Goal: Transaction & Acquisition: Purchase product/service

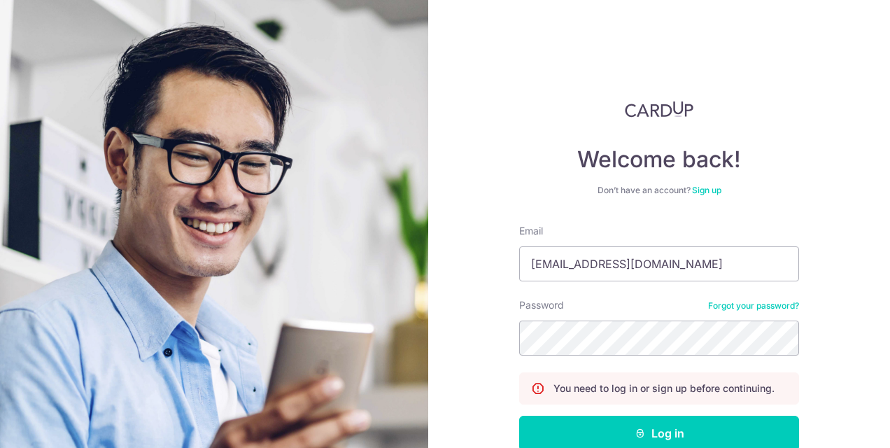
scroll to position [76, 0]
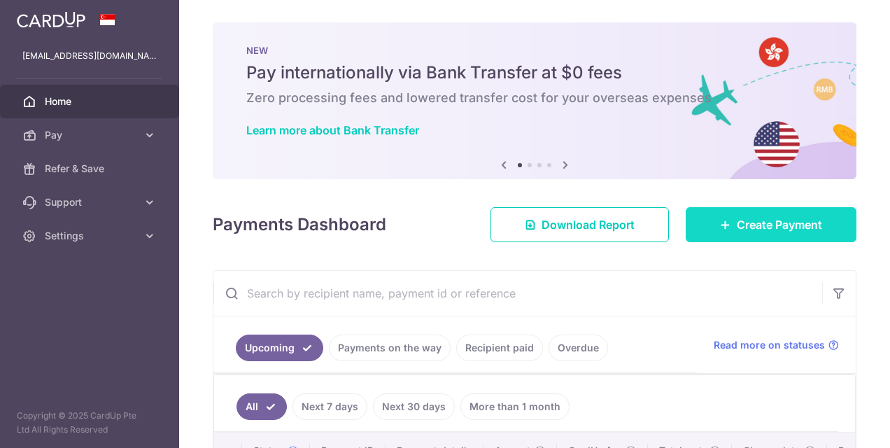
click at [750, 227] on span "Create Payment" at bounding box center [779, 224] width 85 height 17
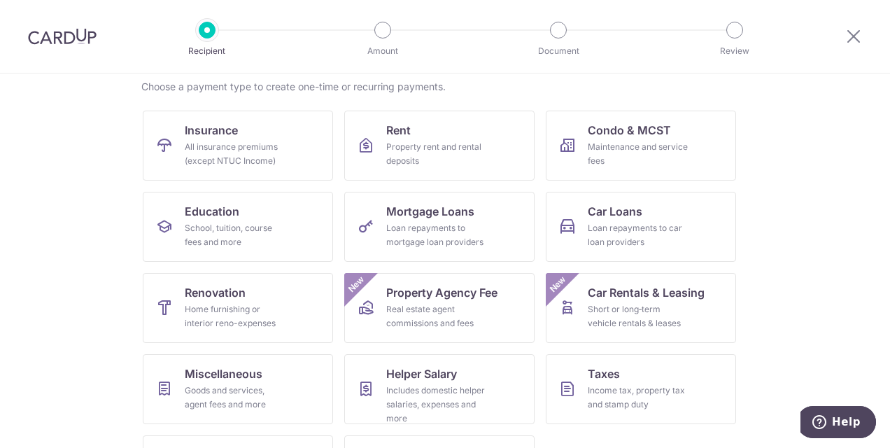
scroll to position [178, 0]
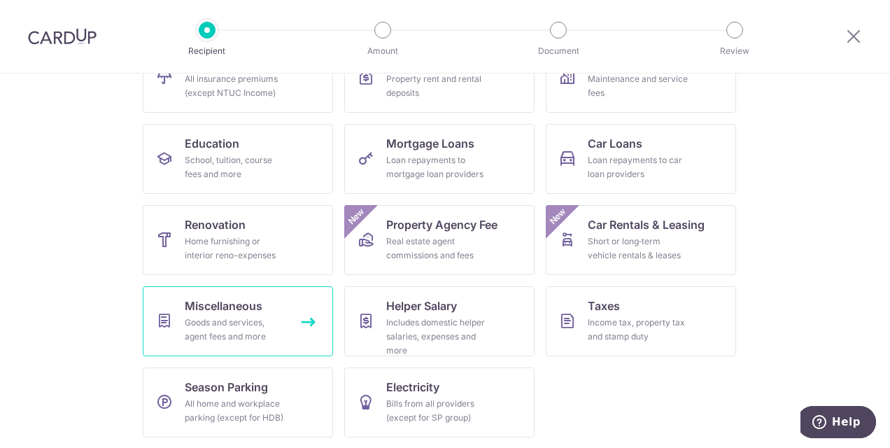
click at [223, 325] on div "Goods and services, agent fees and more" at bounding box center [235, 330] width 101 height 28
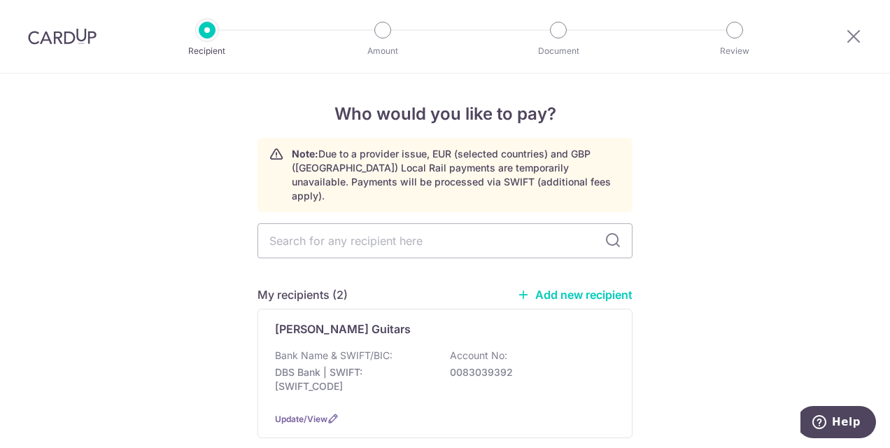
click at [584, 288] on link "Add new recipient" at bounding box center [574, 295] width 115 height 14
click at [563, 288] on link "Add new recipient" at bounding box center [574, 295] width 115 height 14
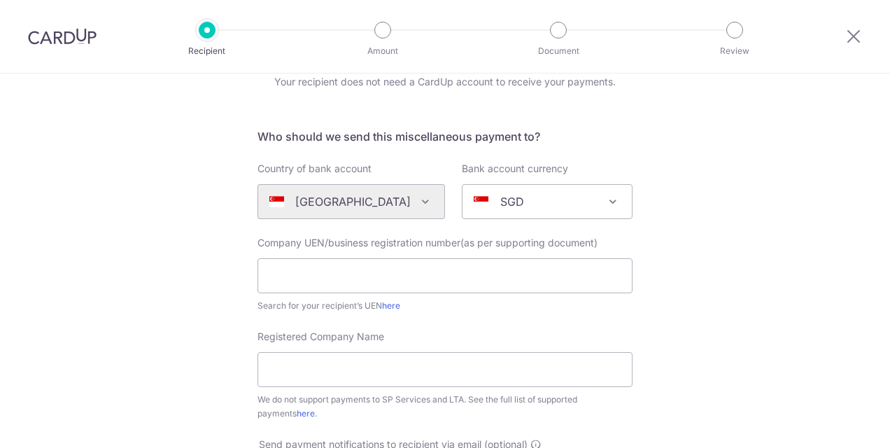
scroll to position [64, 0]
click at [448, 272] on input "text" at bounding box center [445, 275] width 375 height 35
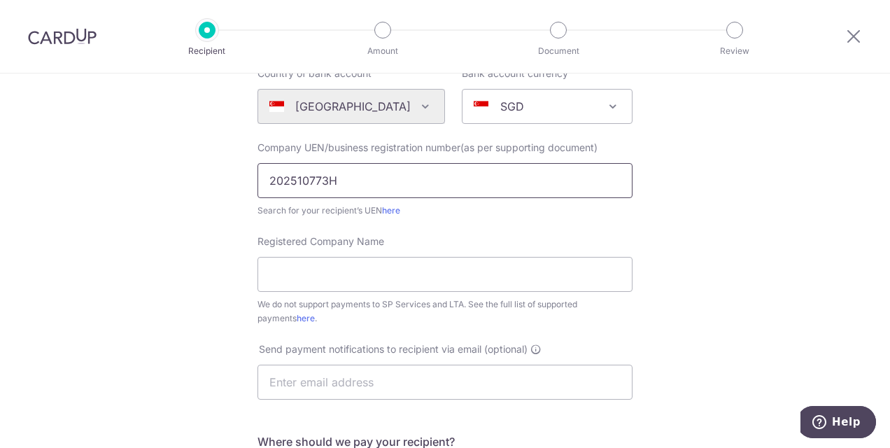
scroll to position [159, 0]
type input "202510773H"
click at [445, 273] on input "Registered Company Name" at bounding box center [445, 273] width 375 height 35
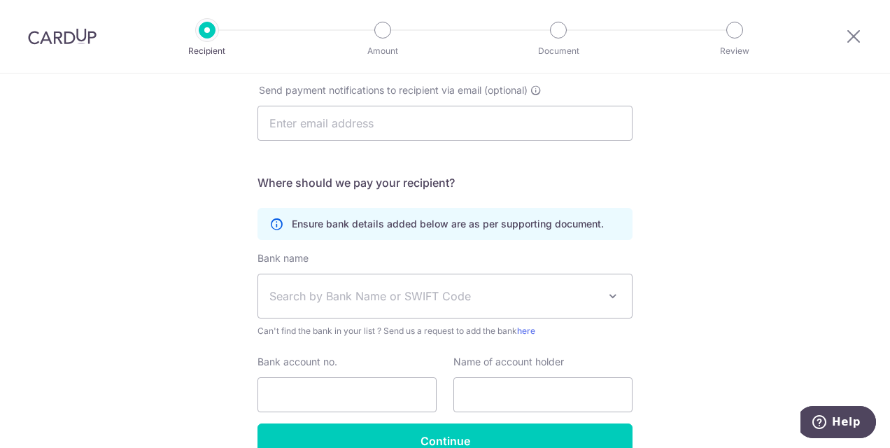
scroll to position [418, 0]
type input "Garment Drafters Pte Ltd"
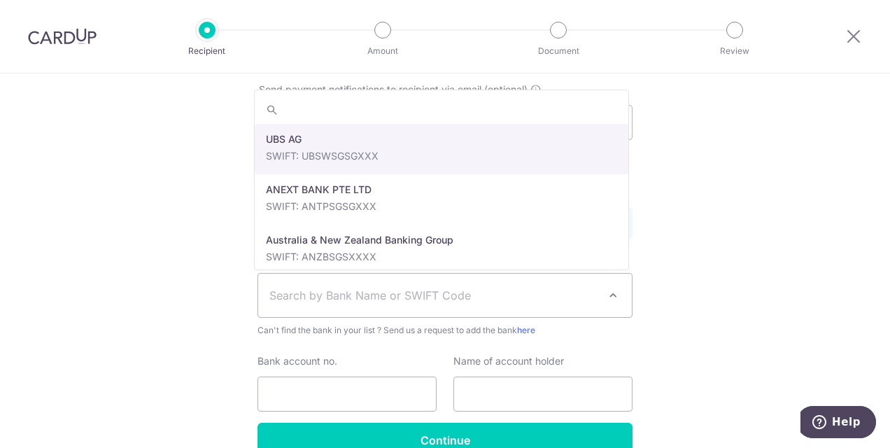
click at [552, 301] on span "Search by Bank Name or SWIFT Code" at bounding box center [433, 295] width 329 height 17
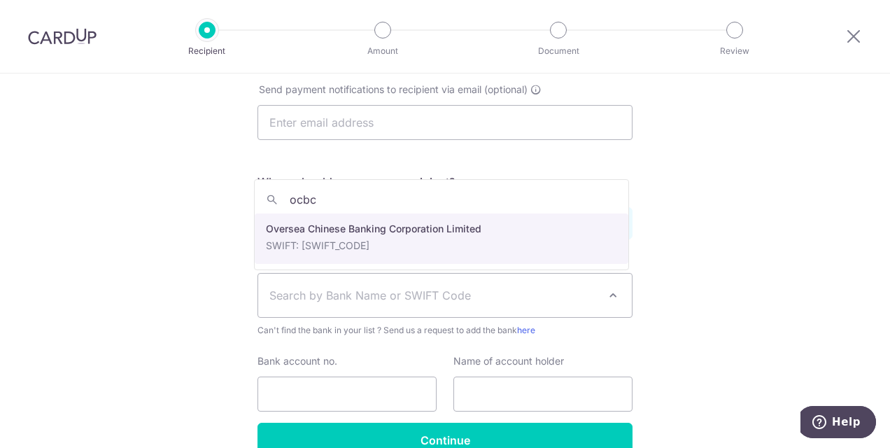
type input "ocbc"
select select "12"
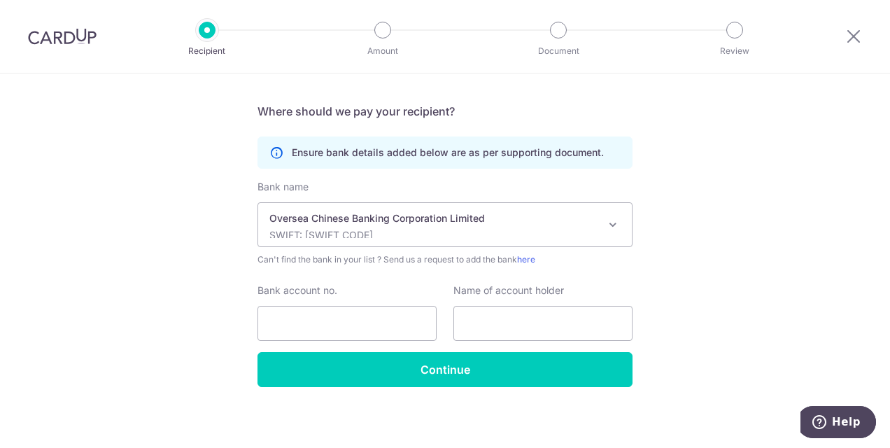
scroll to position [489, 0]
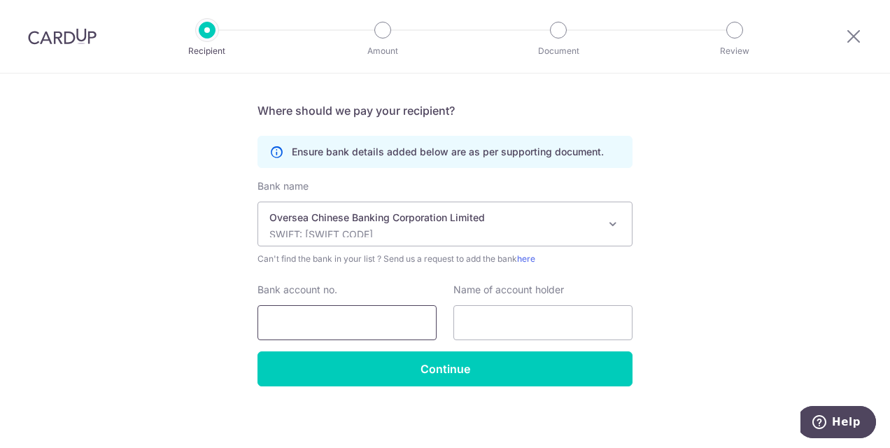
click at [335, 318] on input "Bank account no." at bounding box center [347, 322] width 179 height 35
type input "604444455001"
click at [482, 331] on input "text" at bounding box center [543, 322] width 179 height 35
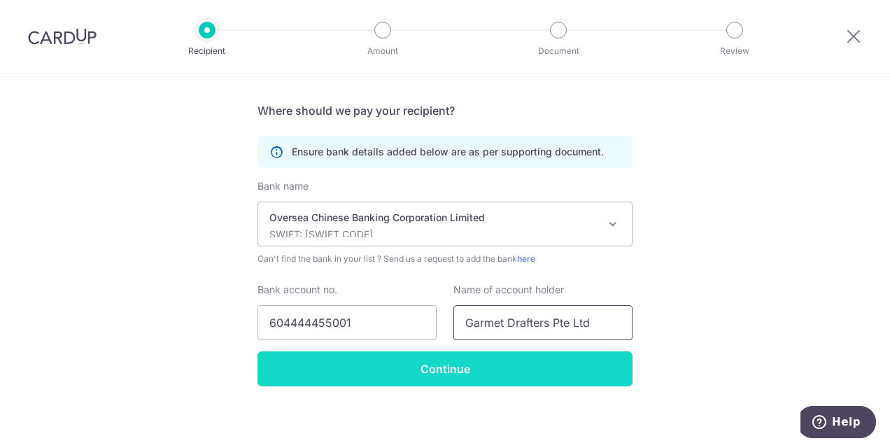
type input "Garmet Drafters Pte Ltd"
click at [470, 353] on input "Continue" at bounding box center [445, 368] width 375 height 35
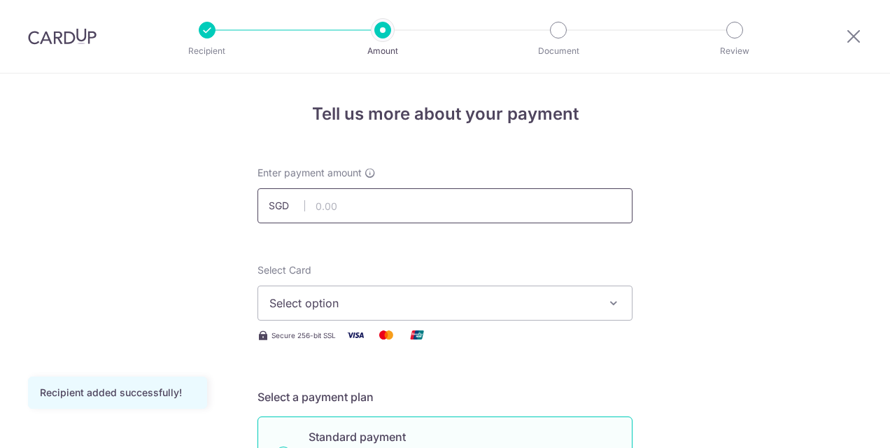
click at [410, 204] on input "text" at bounding box center [445, 205] width 375 height 35
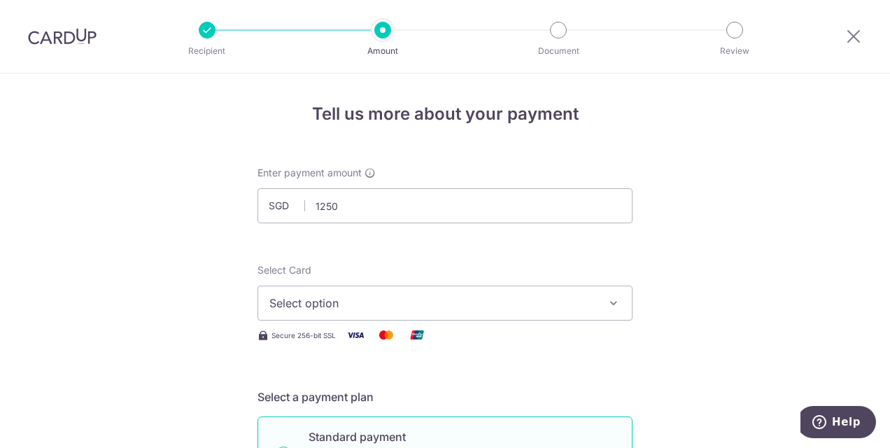
type input "1,250.00"
click at [384, 294] on button "Select option" at bounding box center [445, 303] width 375 height 35
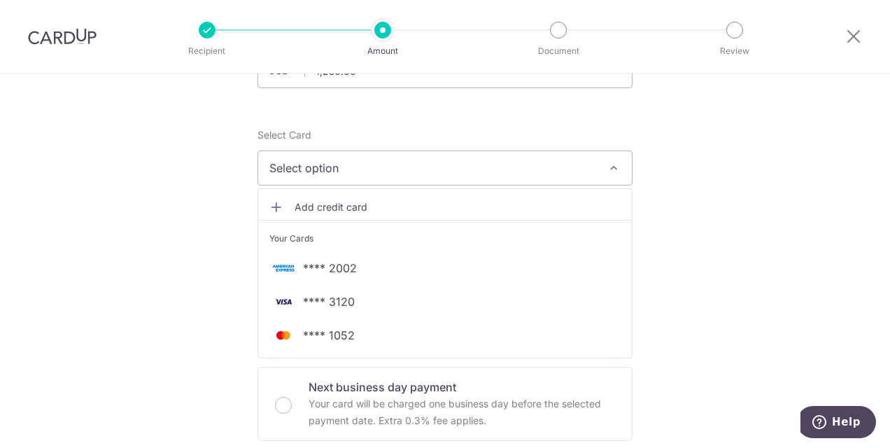
scroll to position [122, 0]
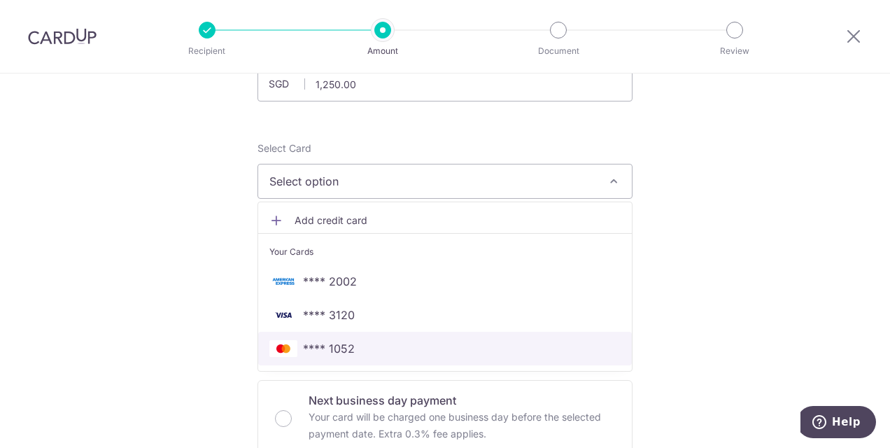
click at [351, 345] on span "**** 1052" at bounding box center [444, 348] width 351 height 17
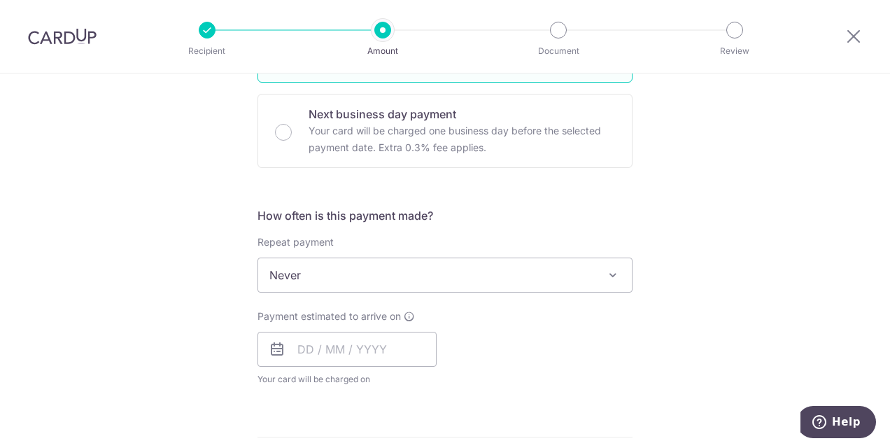
scroll to position [412, 0]
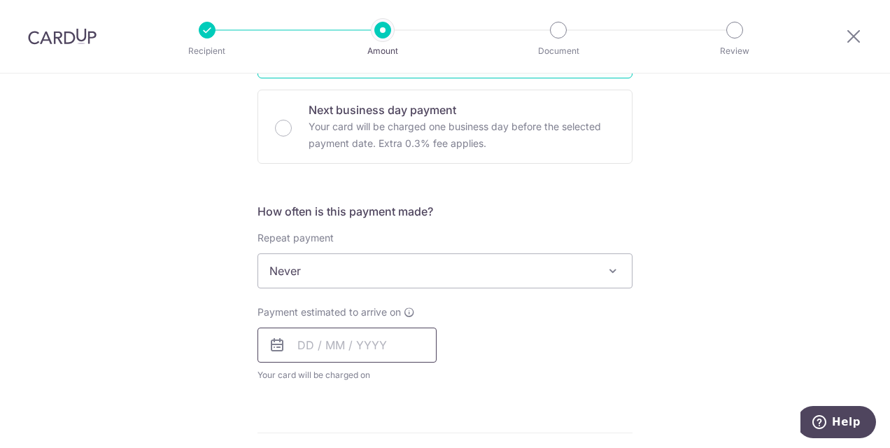
click at [295, 337] on input "text" at bounding box center [347, 345] width 179 height 35
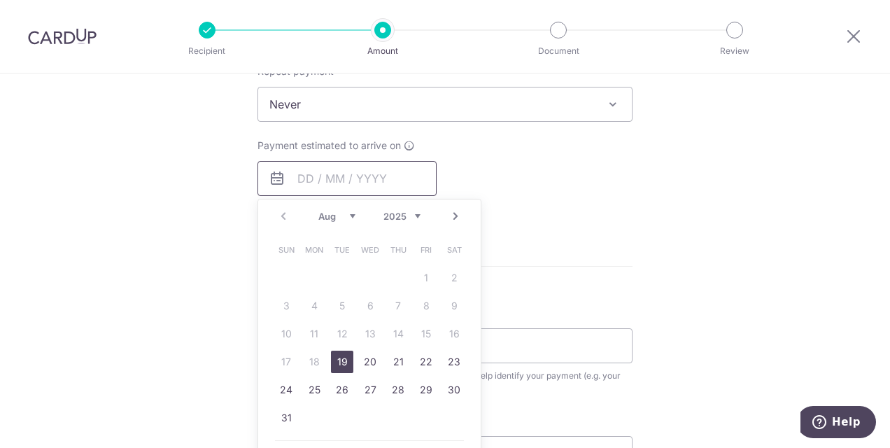
scroll to position [580, 0]
click at [341, 356] on link "19" at bounding box center [342, 361] width 22 height 22
type input "[DATE]"
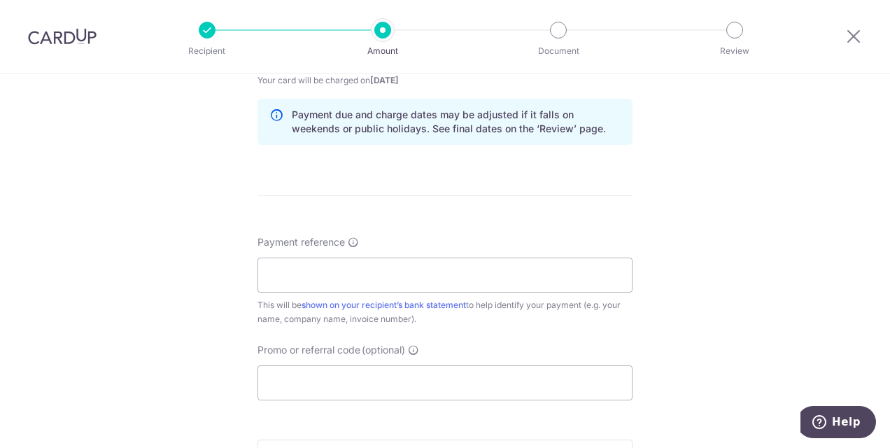
scroll to position [708, 0]
click at [375, 259] on input "Payment reference" at bounding box center [445, 274] width 375 height 35
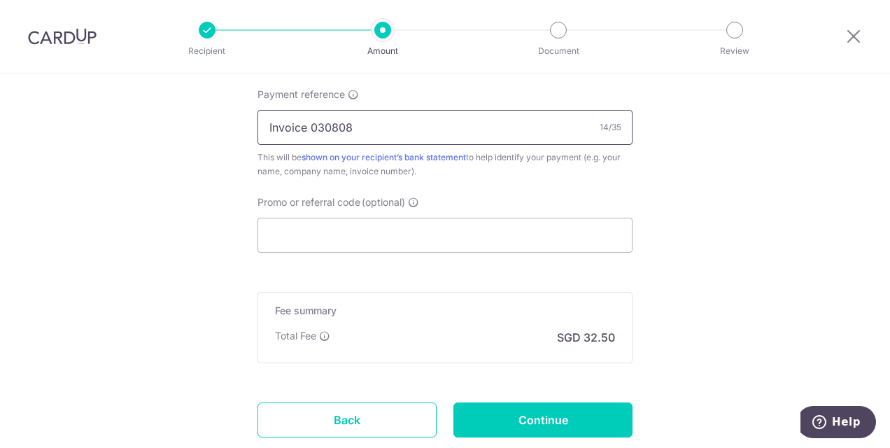
scroll to position [939, 0]
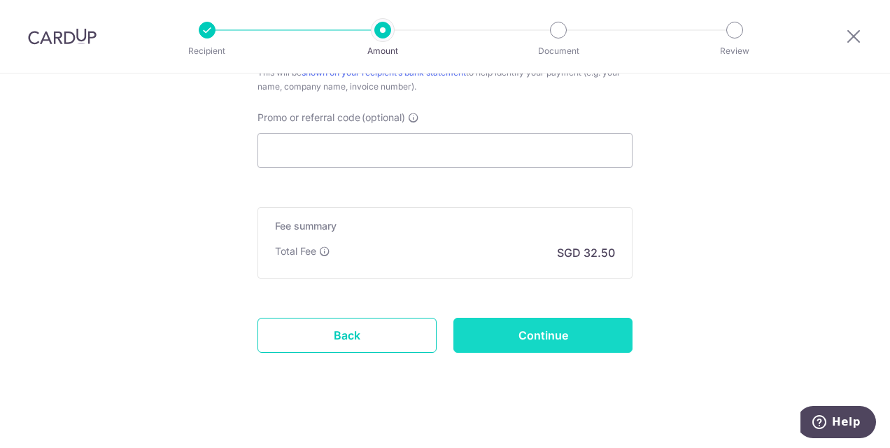
type input "Invoice 030808"
click at [554, 337] on input "Continue" at bounding box center [543, 335] width 179 height 35
type input "Create Schedule"
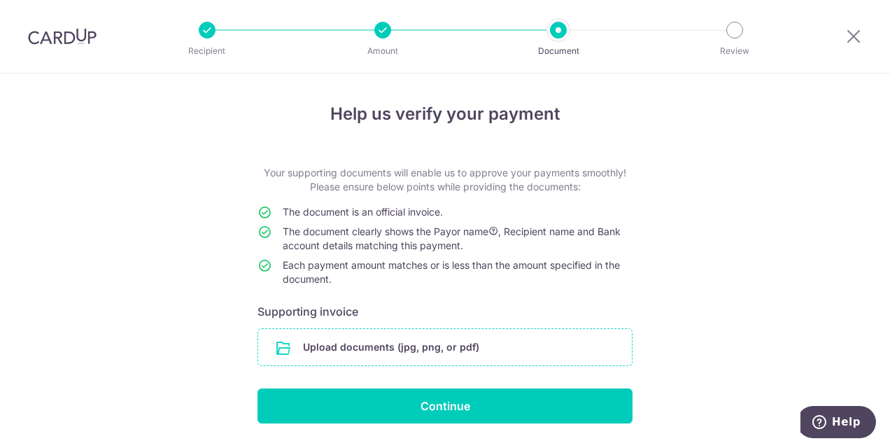
click at [505, 343] on input "file" at bounding box center [445, 347] width 374 height 36
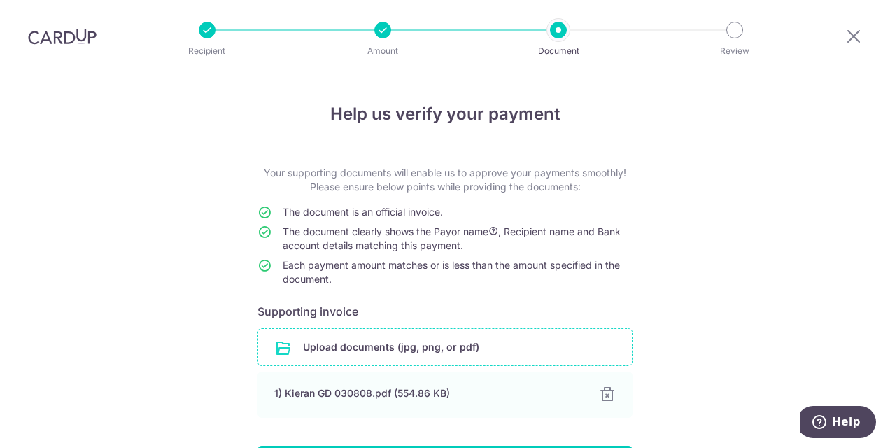
scroll to position [97, 0]
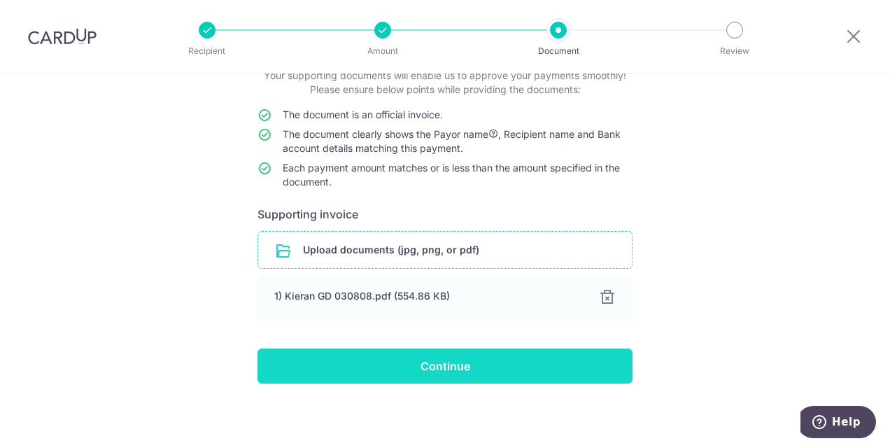
click at [522, 361] on input "Continue" at bounding box center [445, 366] width 375 height 35
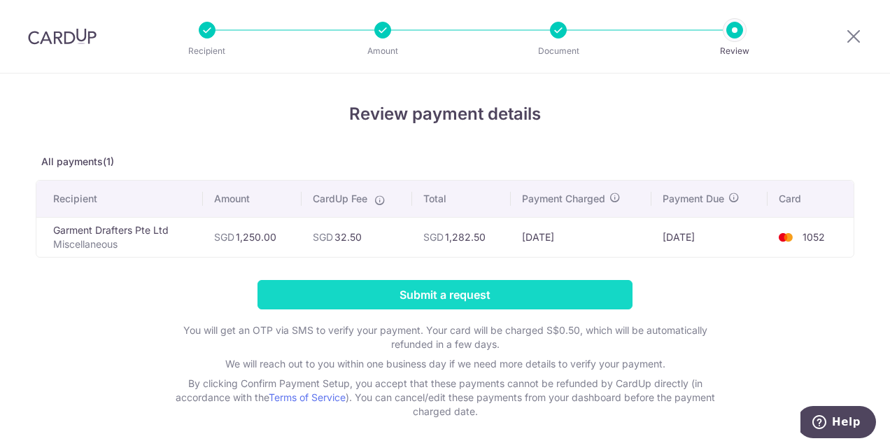
click at [410, 286] on input "Submit a request" at bounding box center [445, 294] width 375 height 29
